Goal: Task Accomplishment & Management: Manage account settings

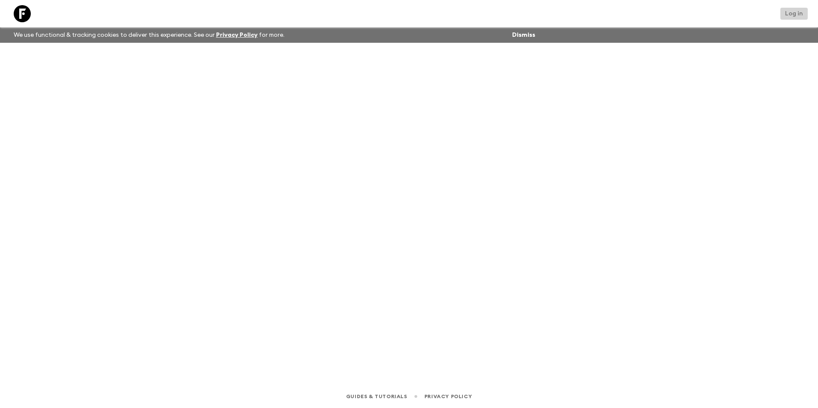
click at [787, 16] on link "Log in" at bounding box center [794, 14] width 27 height 12
click at [789, 15] on link "Log in" at bounding box center [794, 14] width 27 height 12
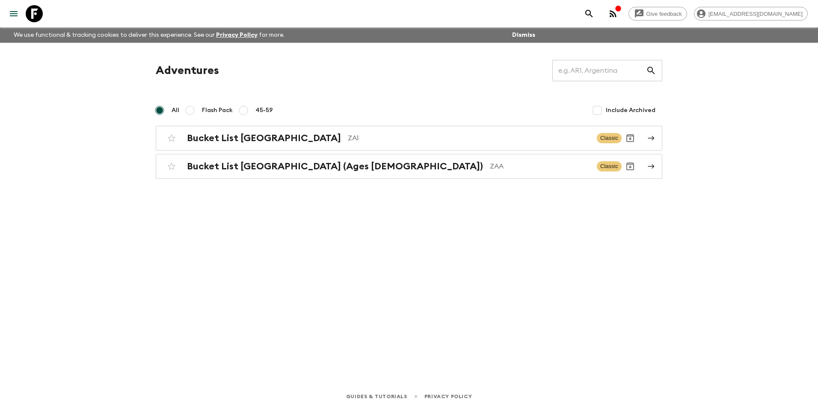
click at [744, 87] on div "Give feedback [EMAIL_ADDRESS][DOMAIN_NAME] We use functional & tracking cookies…" at bounding box center [409, 204] width 818 height 408
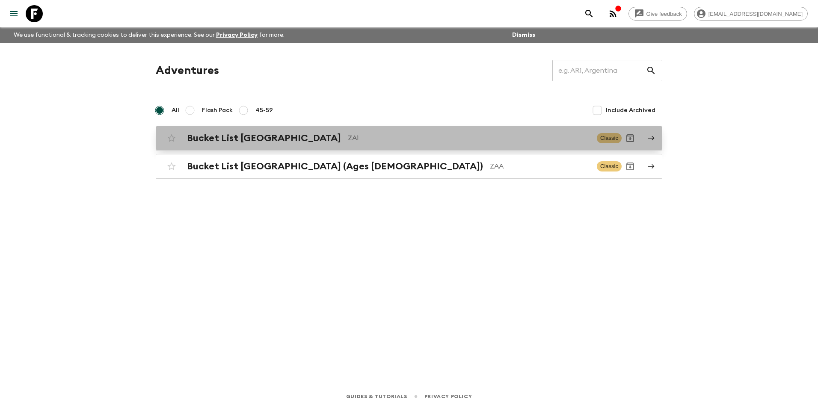
click at [280, 146] on div "Bucket List [GEOGRAPHIC_DATA] ZA1 Classic" at bounding box center [392, 138] width 459 height 17
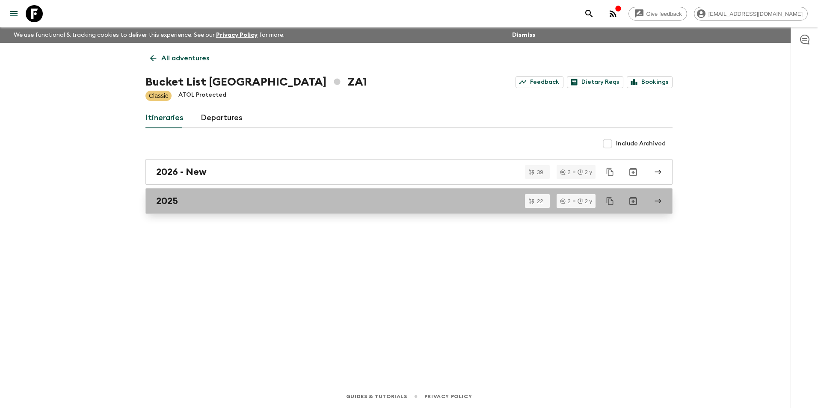
click at [254, 203] on div "2025" at bounding box center [401, 201] width 490 height 11
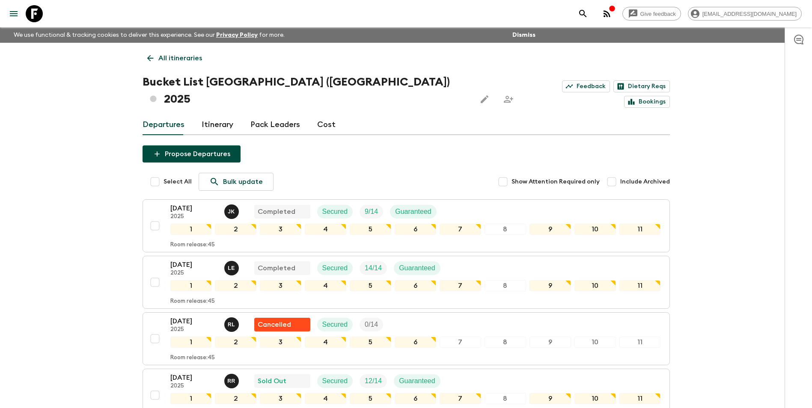
click at [479, 94] on icon "Edit this itinerary" at bounding box center [484, 99] width 10 height 10
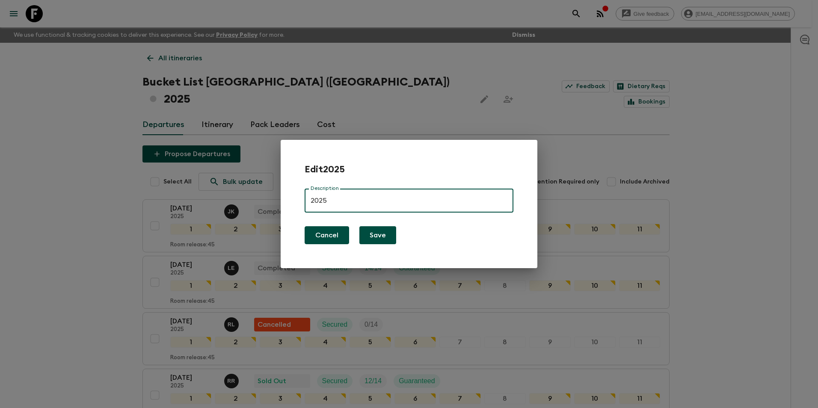
drag, startPoint x: 337, startPoint y: 237, endPoint x: 344, endPoint y: 227, distance: 11.6
click at [338, 235] on button "Cancel" at bounding box center [327, 235] width 45 height 18
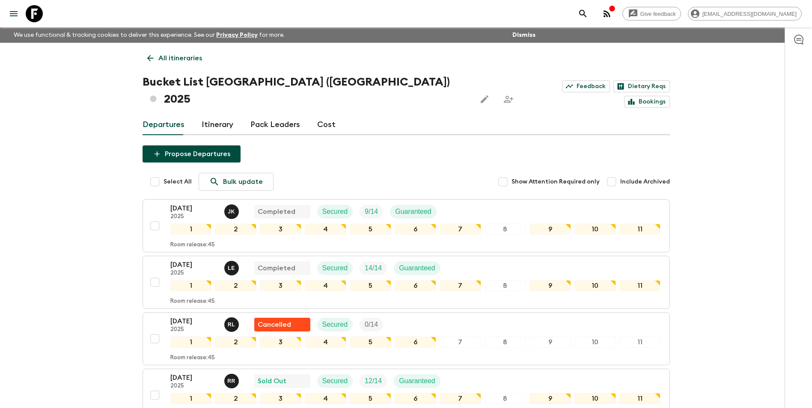
click at [439, 80] on div "Bucket List [GEOGRAPHIC_DATA] ([GEOGRAPHIC_DATA]) 2025 Feedback Dietary Reqs Bo…" at bounding box center [406, 91] width 527 height 34
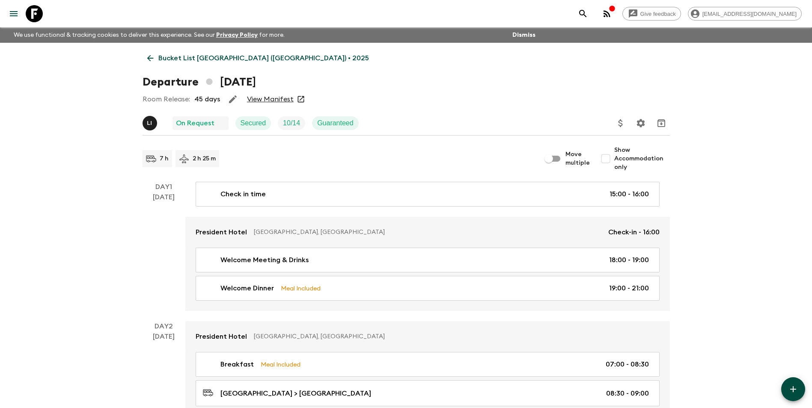
click at [290, 99] on link "View Manifest" at bounding box center [270, 99] width 47 height 9
